Goal: Information Seeking & Learning: Learn about a topic

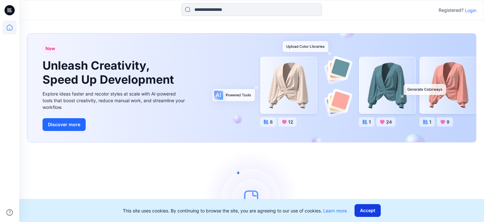
click at [373, 211] on button "Accept" at bounding box center [368, 210] width 26 height 13
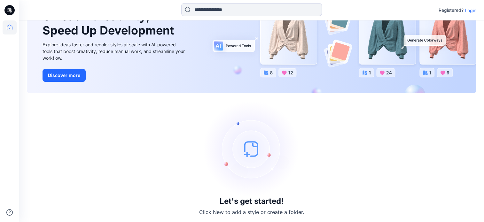
scroll to position [51, 0]
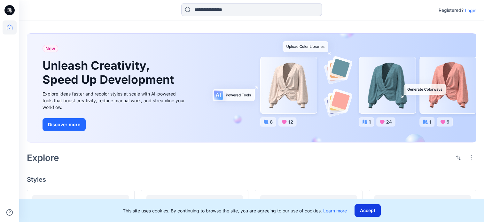
click at [373, 210] on button "Accept" at bounding box center [368, 210] width 26 height 13
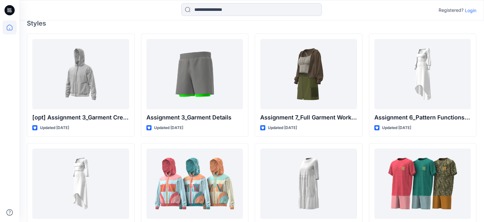
scroll to position [188, 0]
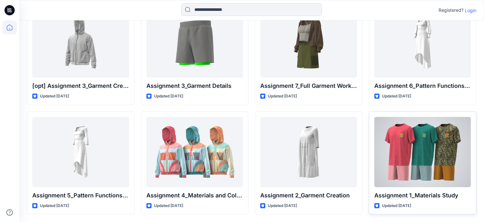
click at [428, 163] on div at bounding box center [422, 152] width 97 height 70
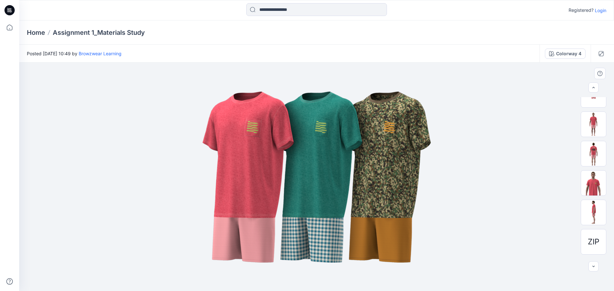
scroll to position [72, 0]
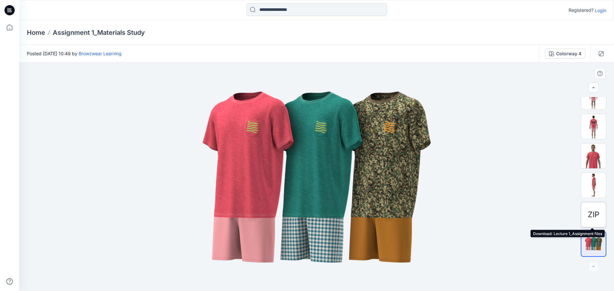
click at [484, 216] on span "ZIP" at bounding box center [594, 215] width 12 height 12
click at [484, 213] on span "ZIP" at bounding box center [594, 215] width 12 height 12
click at [484, 215] on span "ZIP" at bounding box center [594, 215] width 12 height 12
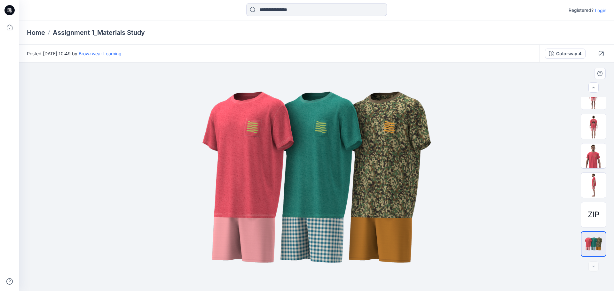
click at [484, 122] on div at bounding box center [316, 177] width 595 height 229
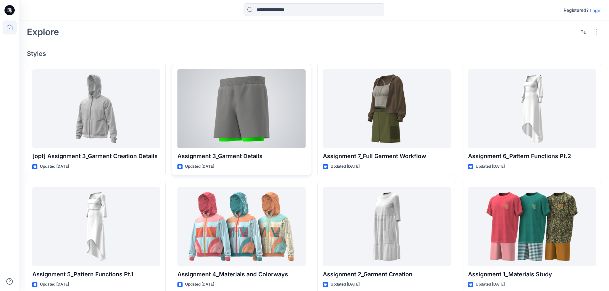
scroll to position [145, 0]
